Goal: Find specific page/section: Find specific page/section

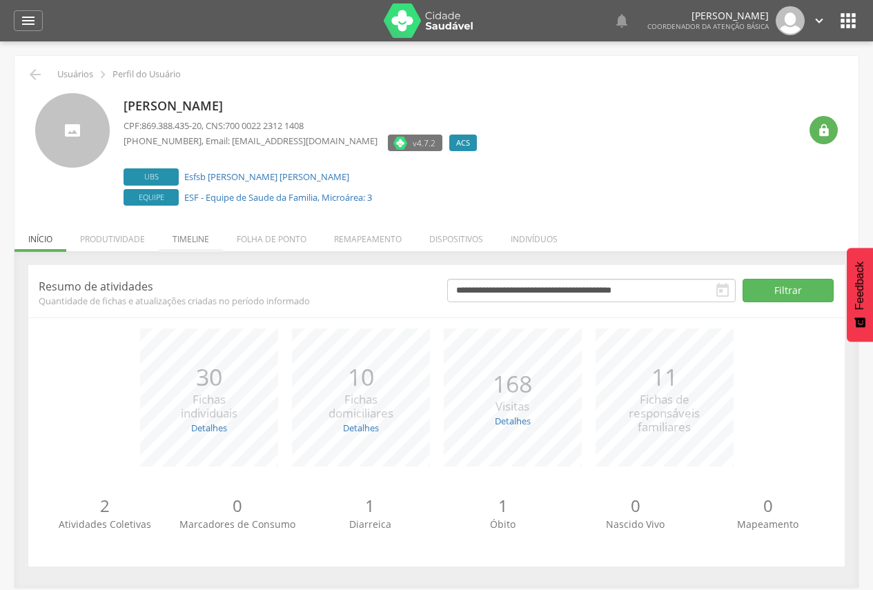
click at [215, 240] on li "Timeline" at bounding box center [191, 235] width 64 height 32
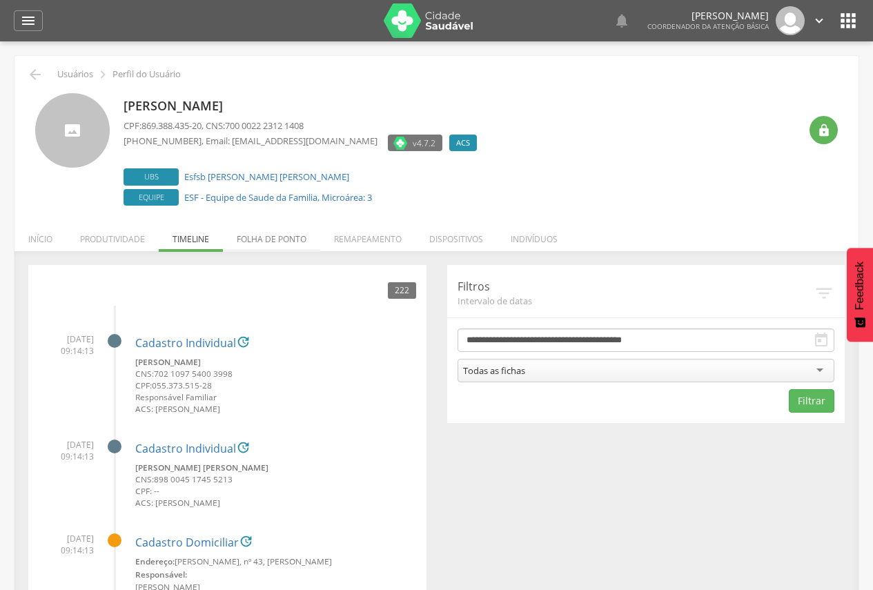
click at [276, 241] on li "Folha de ponto" at bounding box center [271, 235] width 97 height 32
